Goal: Information Seeking & Learning: Stay updated

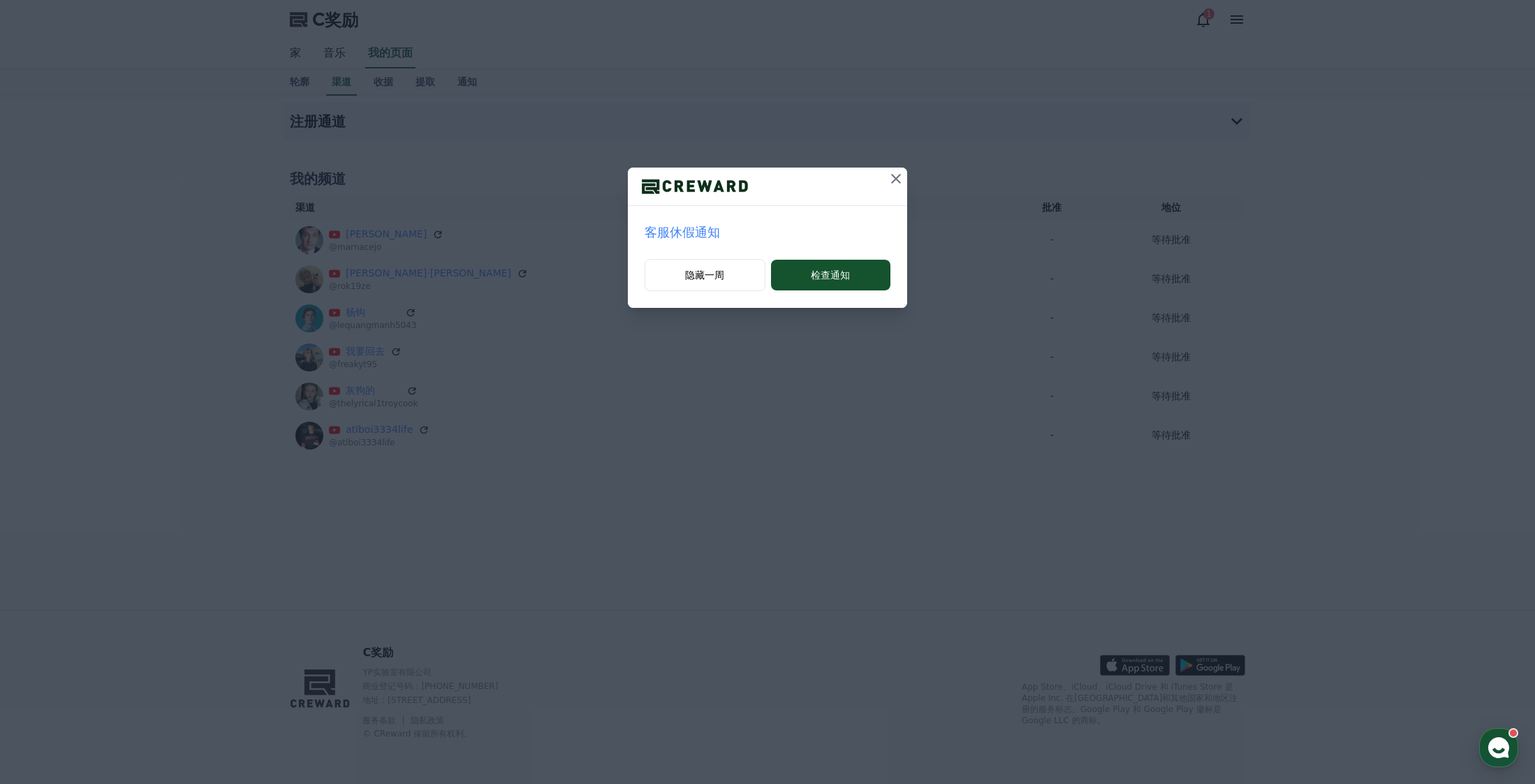
click at [699, 229] on font "客服休假通知" at bounding box center [682, 232] width 75 height 14
click at [857, 275] on button "检查通知" at bounding box center [831, 275] width 120 height 31
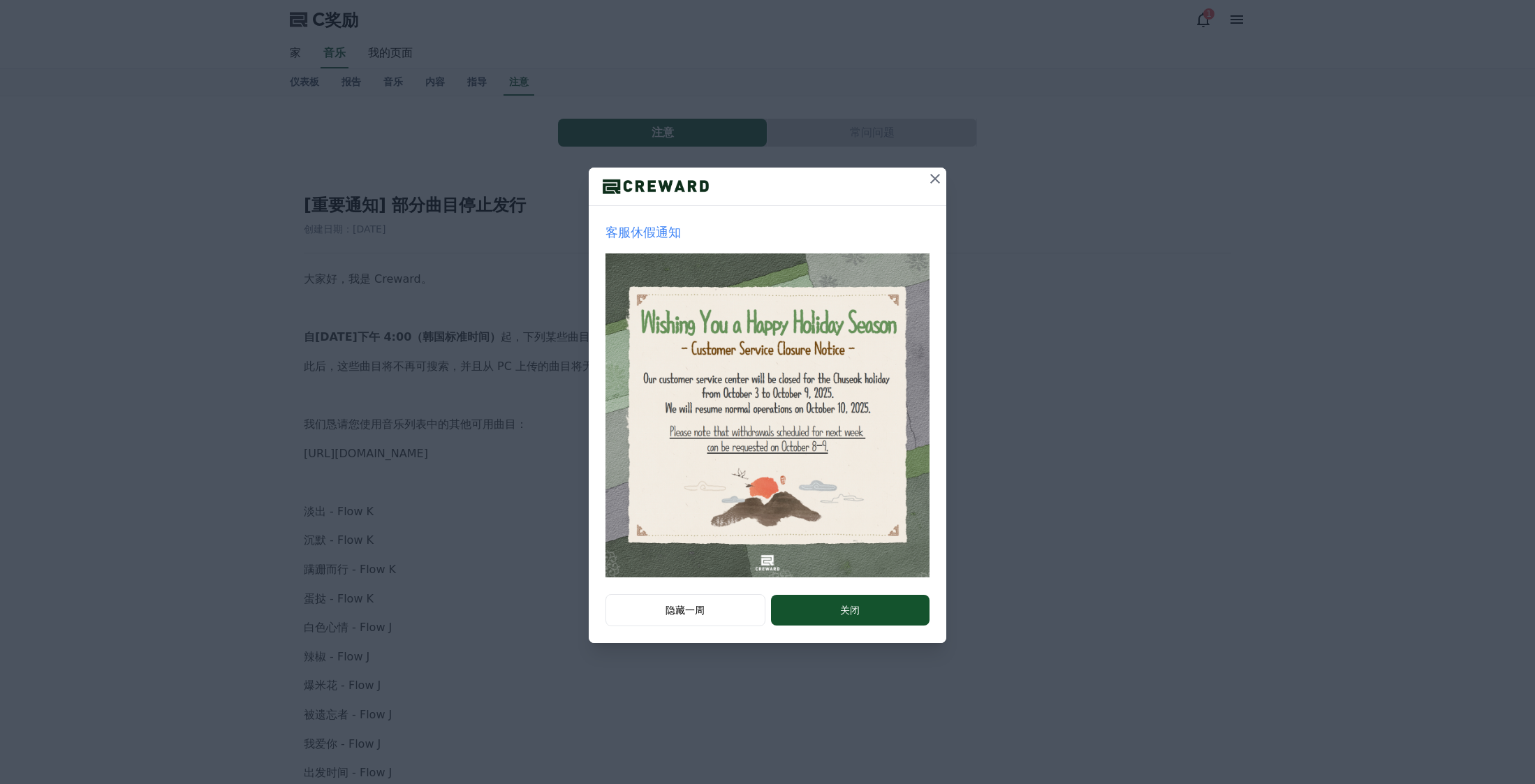
click at [859, 585] on div "客服休假通知" at bounding box center [767, 400] width 357 height 388
click at [861, 599] on button "关闭" at bounding box center [850, 610] width 159 height 31
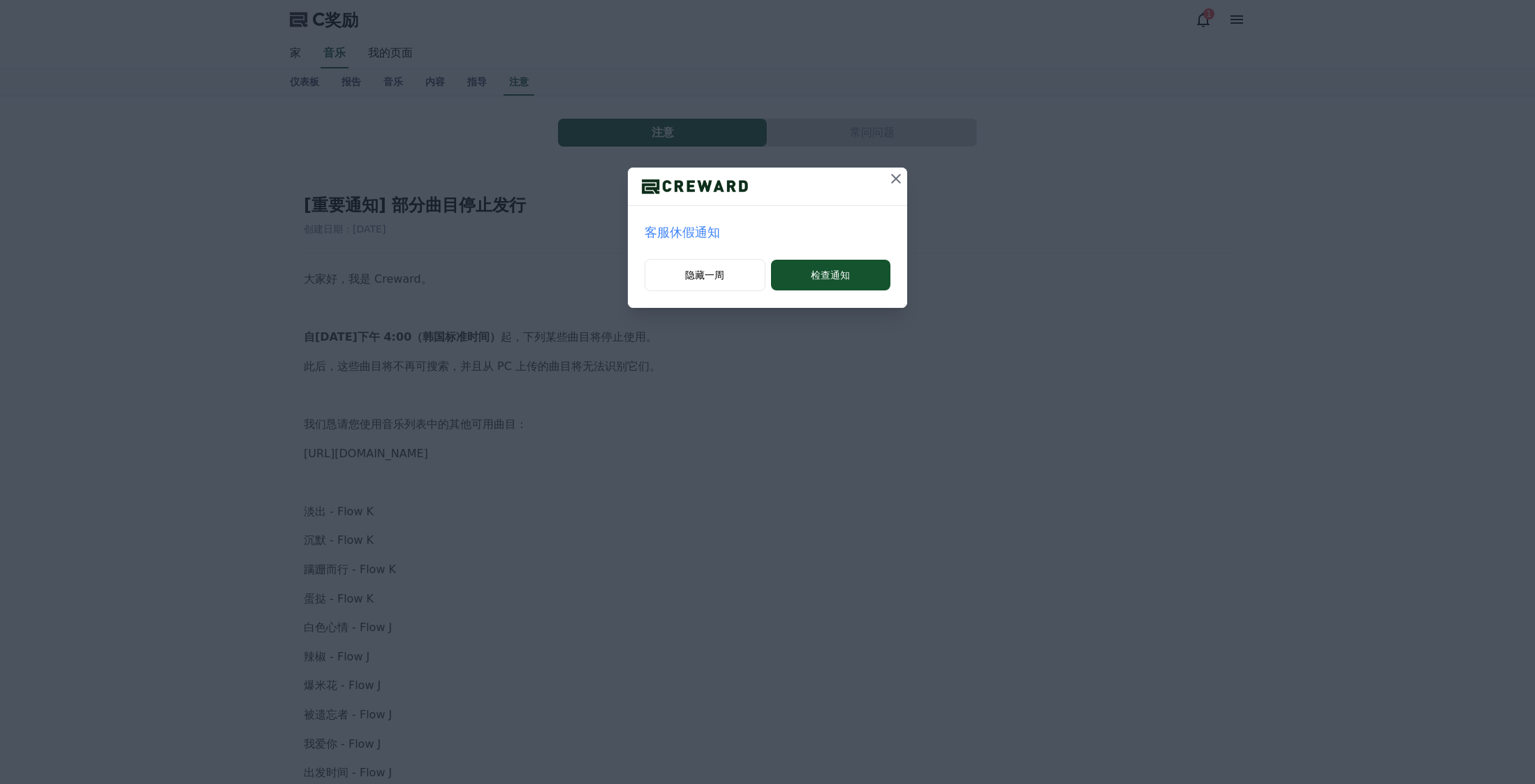
click at [899, 176] on icon at bounding box center [896, 178] width 17 height 17
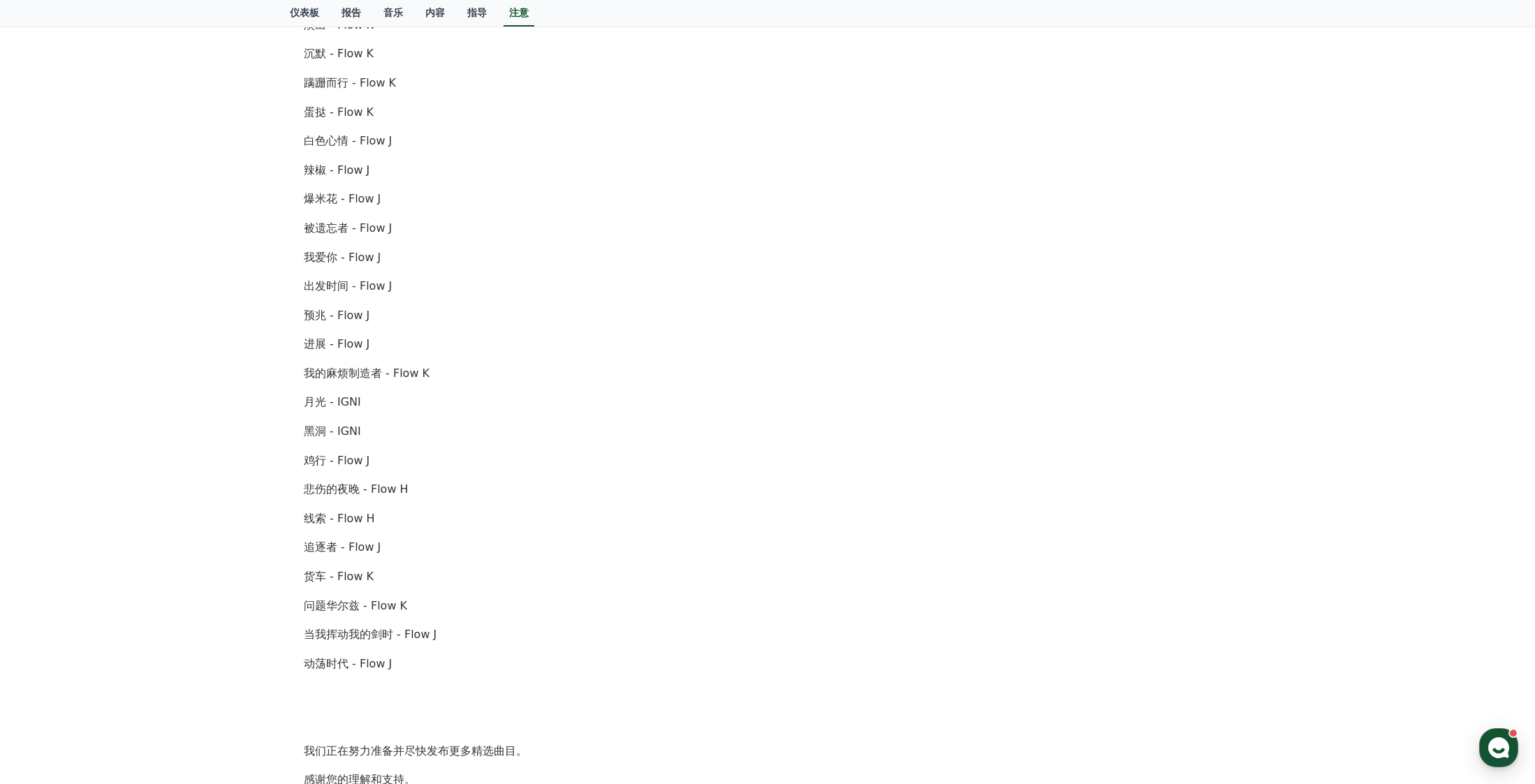
scroll to position [733, 0]
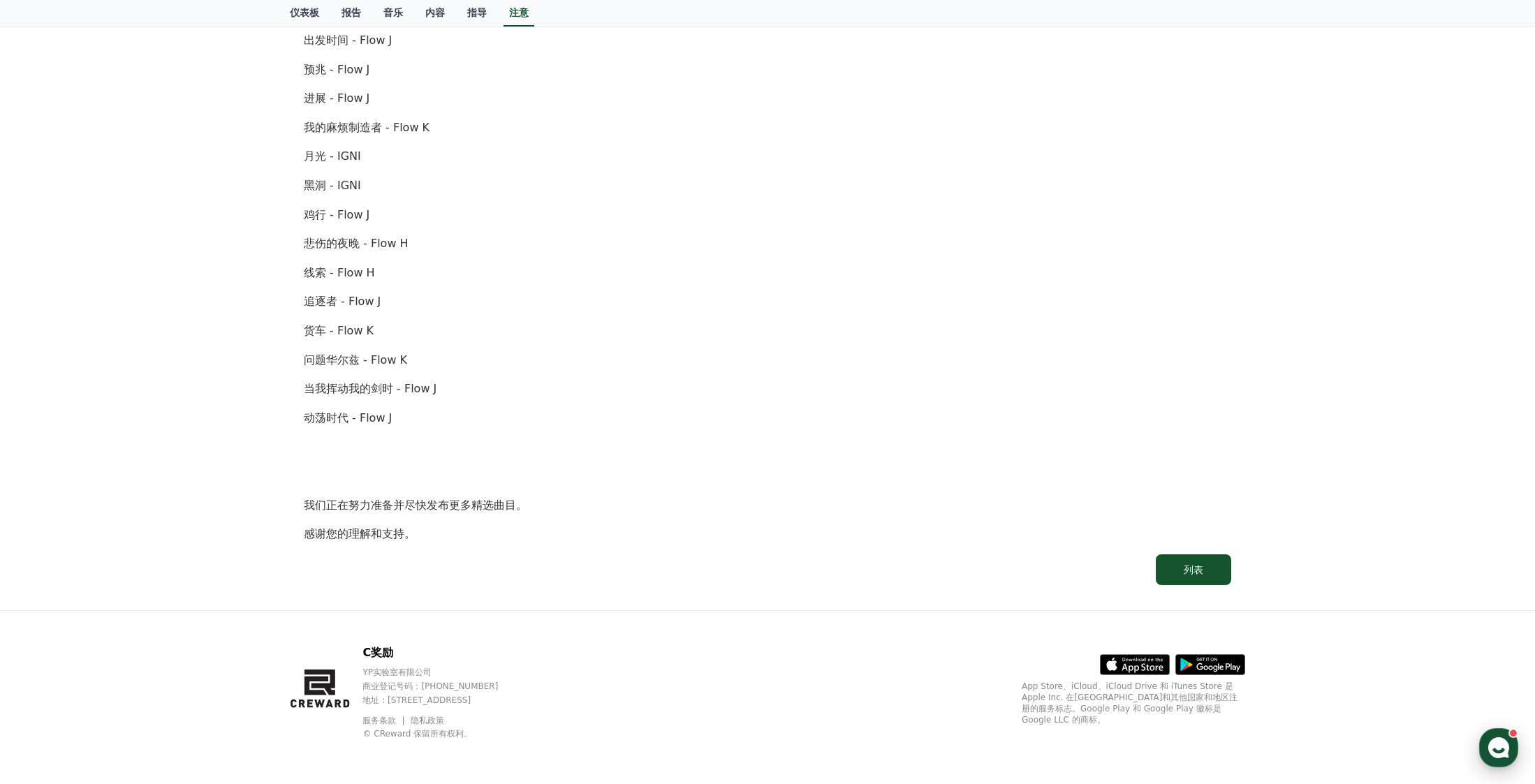
click at [1509, 741] on icon "button" at bounding box center [1498, 747] width 25 height 25
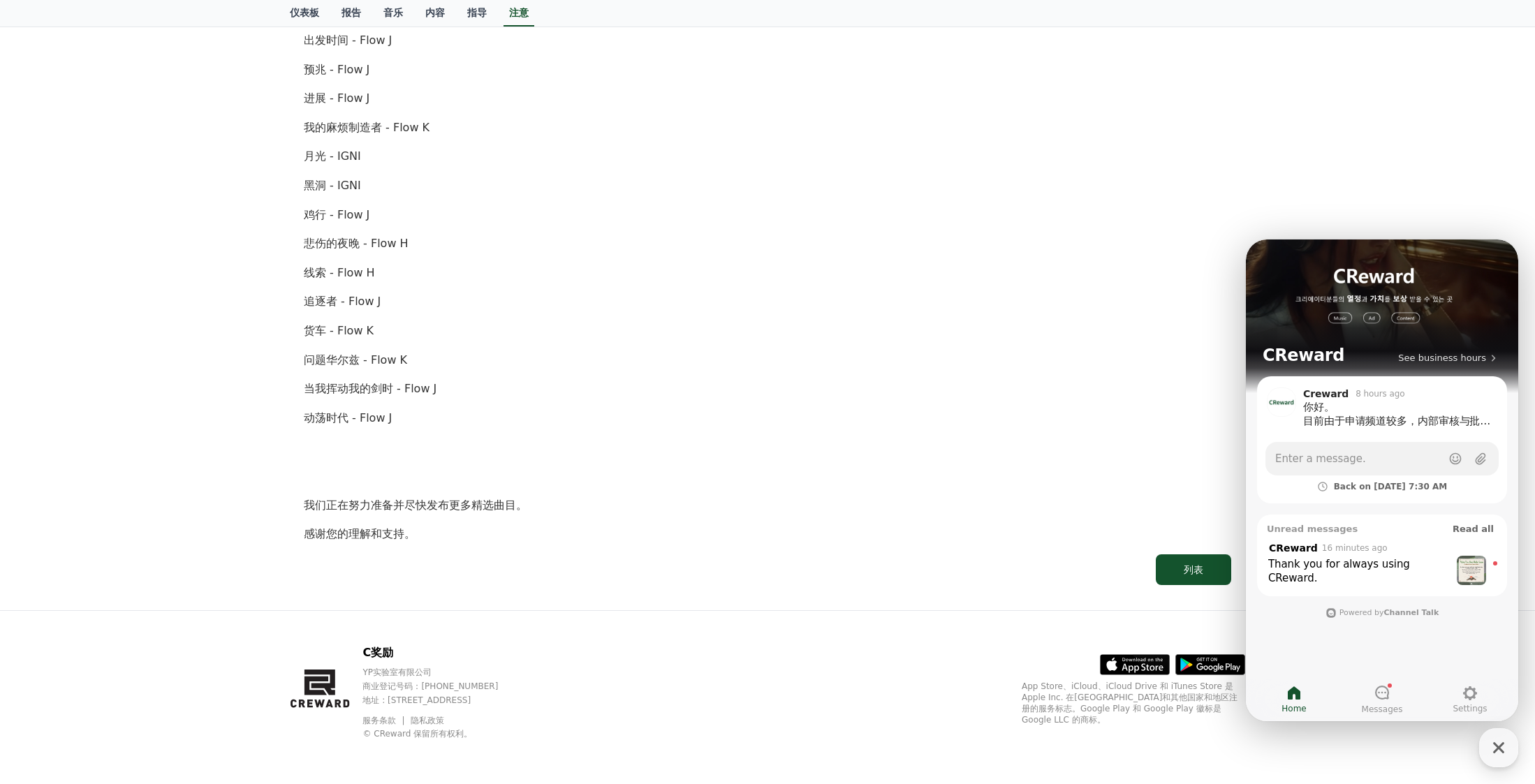
click at [1399, 560] on div "Thank you for always using CReward." at bounding box center [1358, 571] width 181 height 28
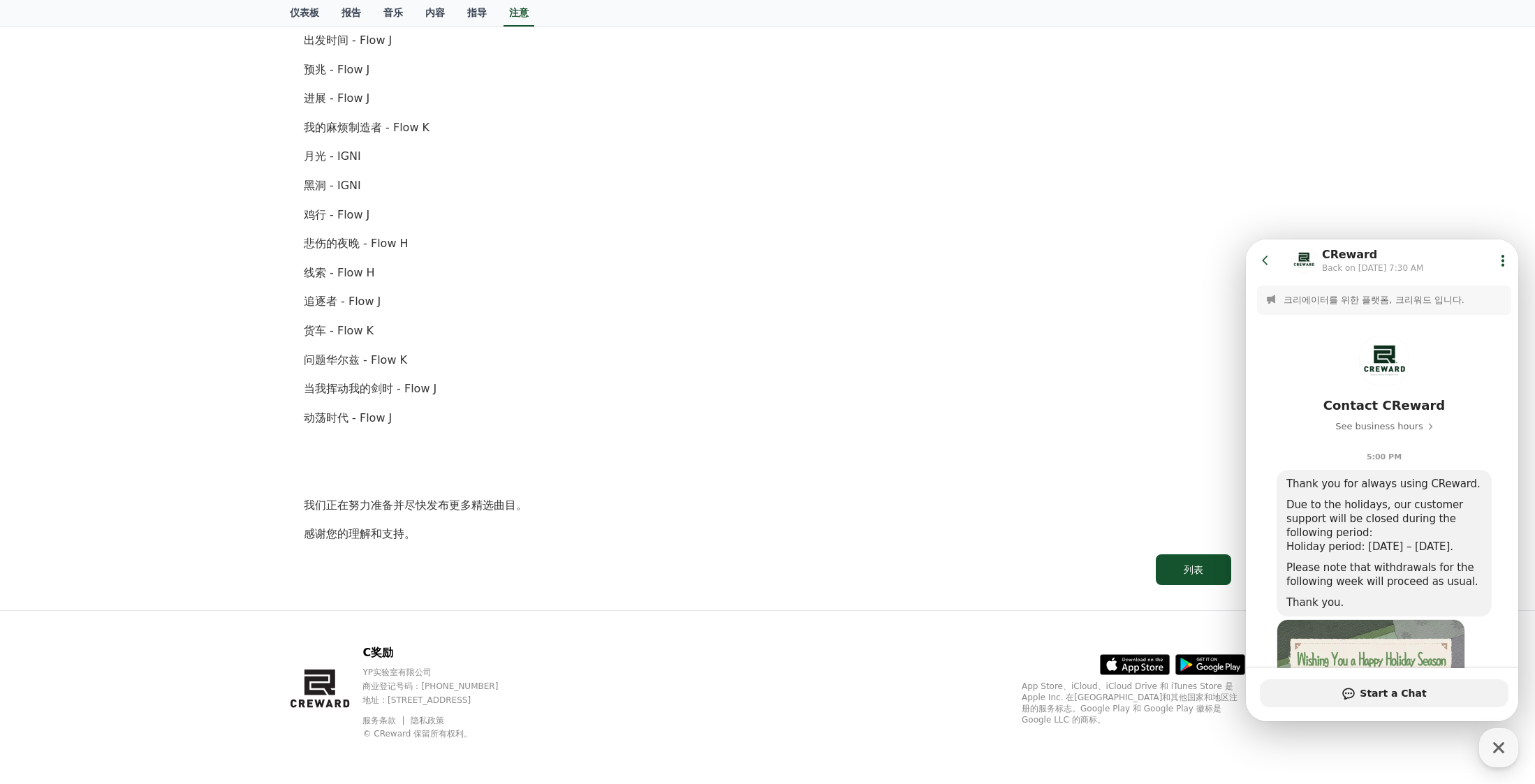
scroll to position [197, 0]
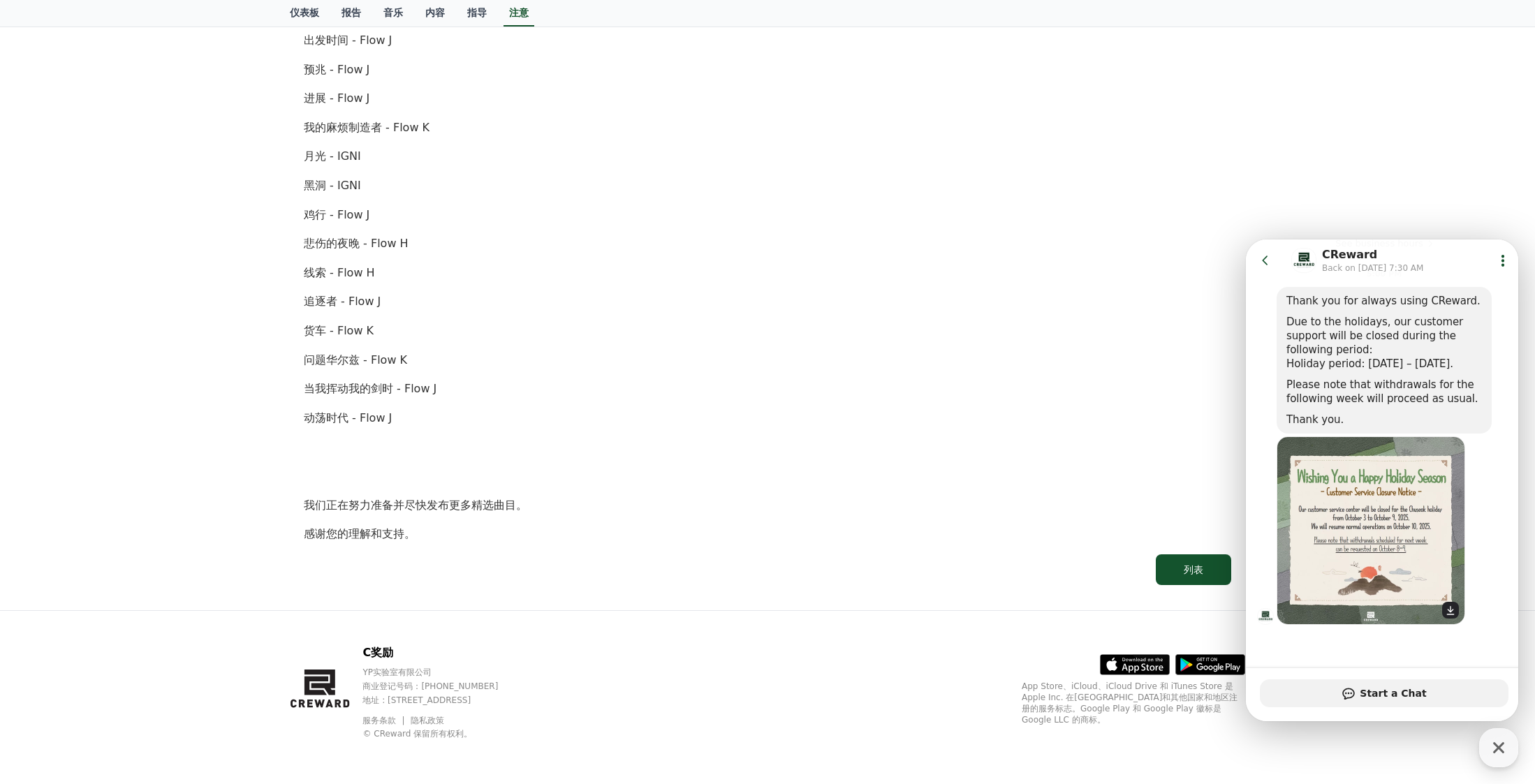
click at [1366, 539] on img at bounding box center [1371, 530] width 189 height 189
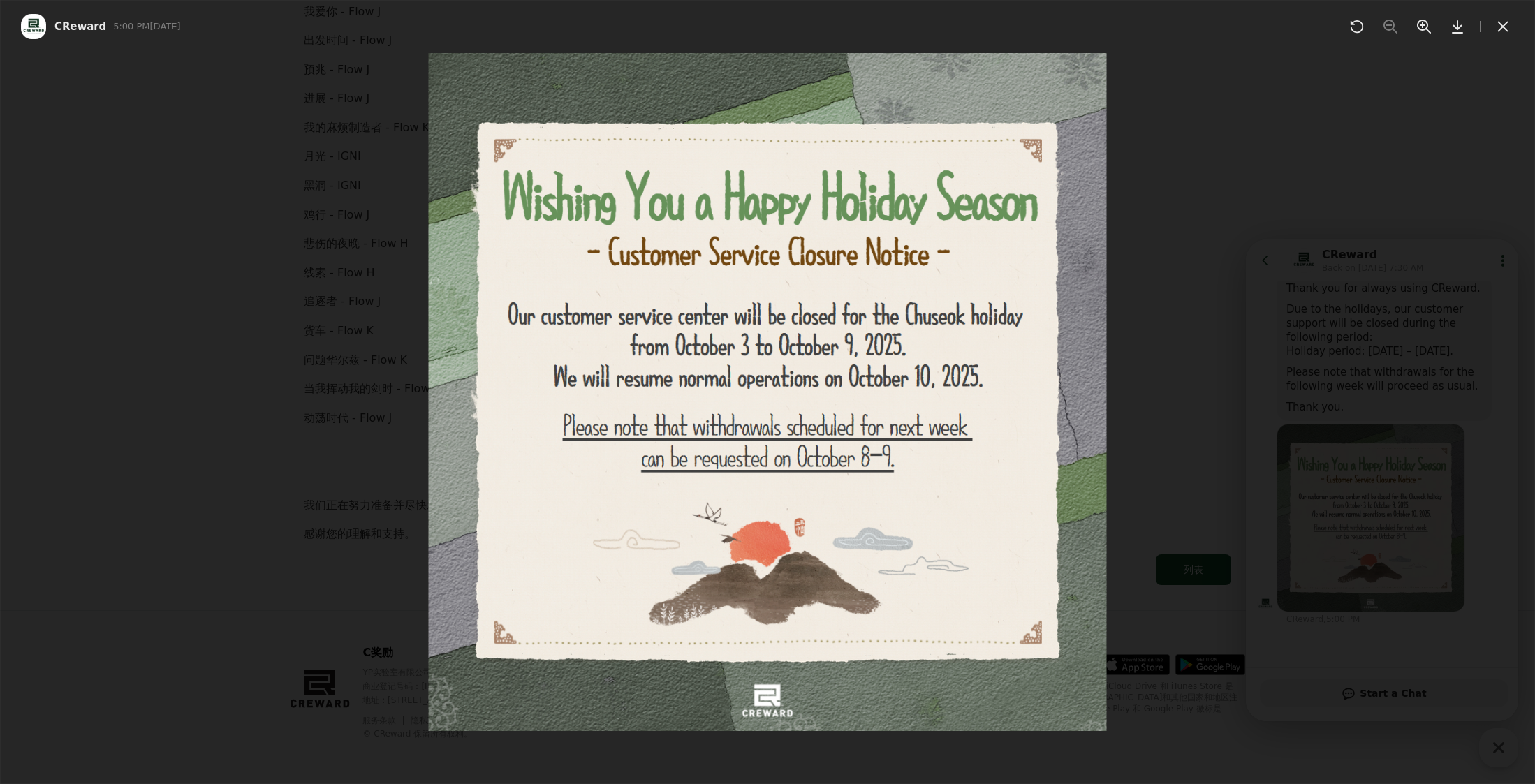
scroll to position [209, 0]
